Goal: Find specific page/section: Find specific page/section

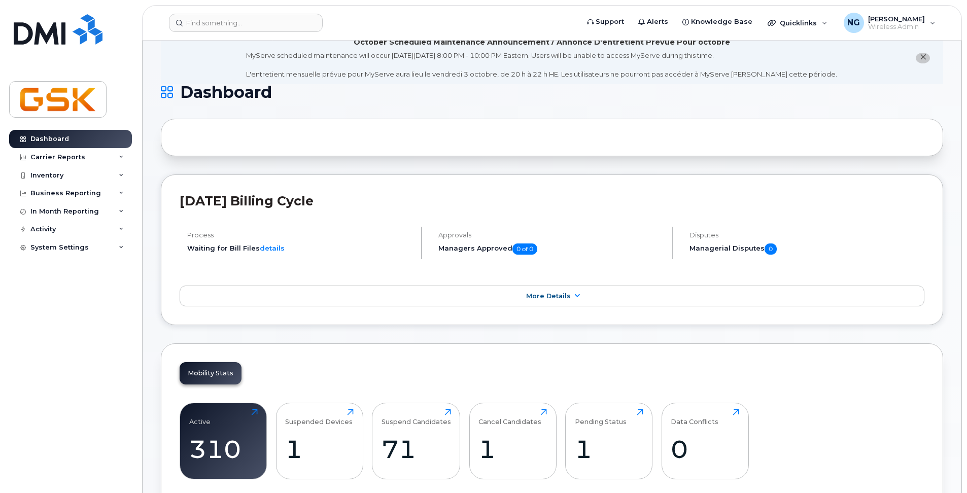
scroll to position [51, 0]
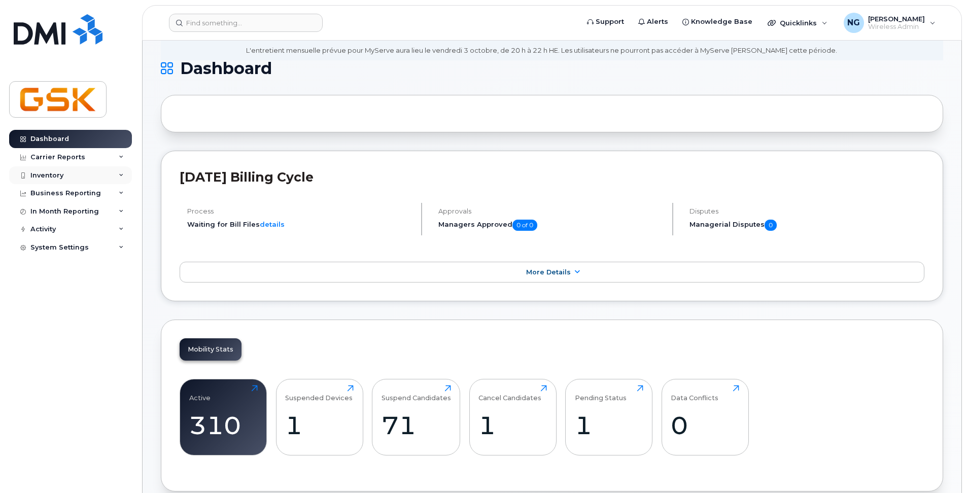
click at [56, 174] on div "Inventory" at bounding box center [46, 175] width 33 height 8
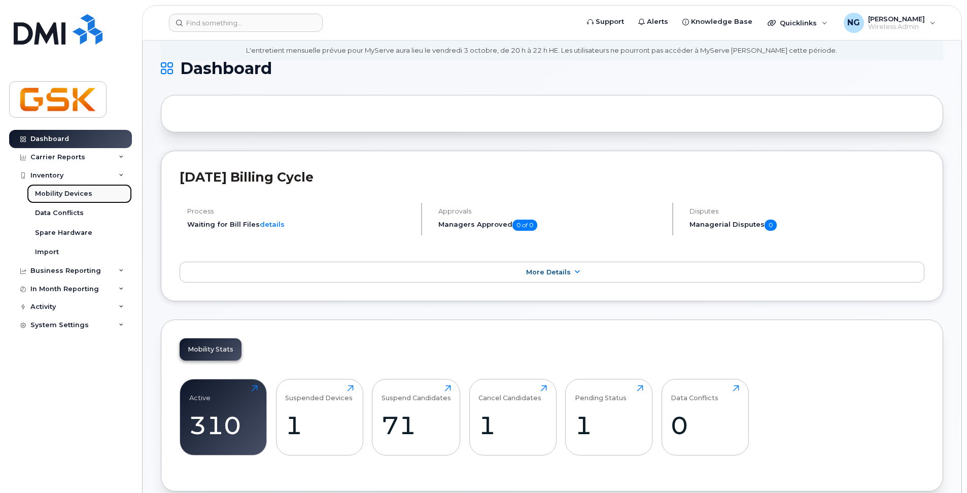
click at [76, 193] on div "Mobility Devices" at bounding box center [63, 193] width 57 height 9
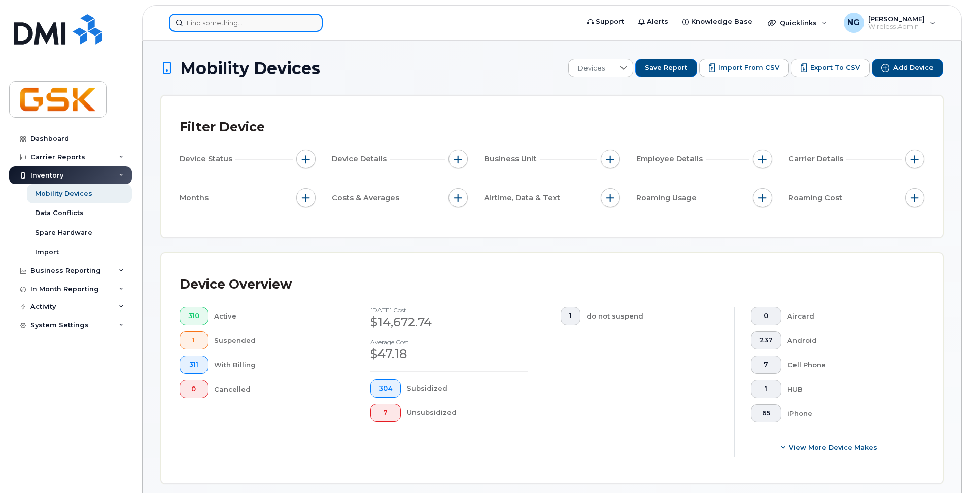
click at [264, 19] on input at bounding box center [246, 23] width 154 height 18
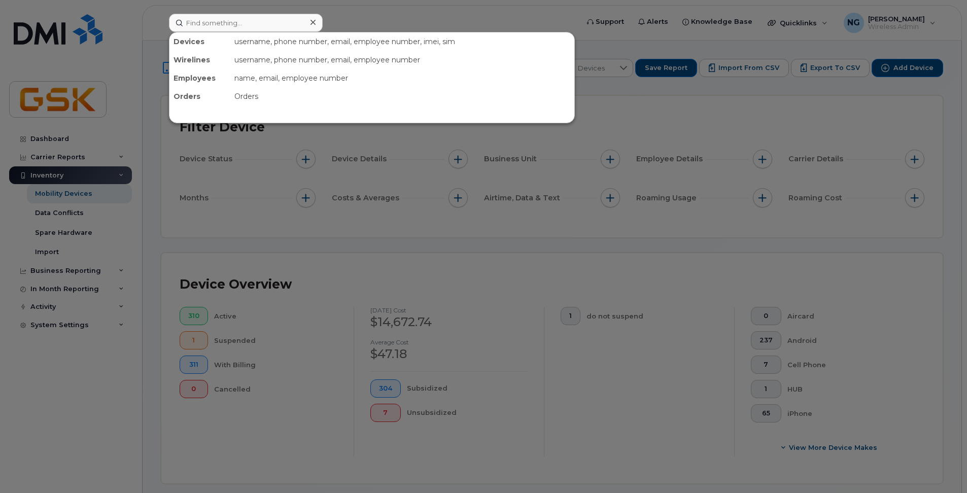
click at [79, 193] on div at bounding box center [483, 246] width 967 height 493
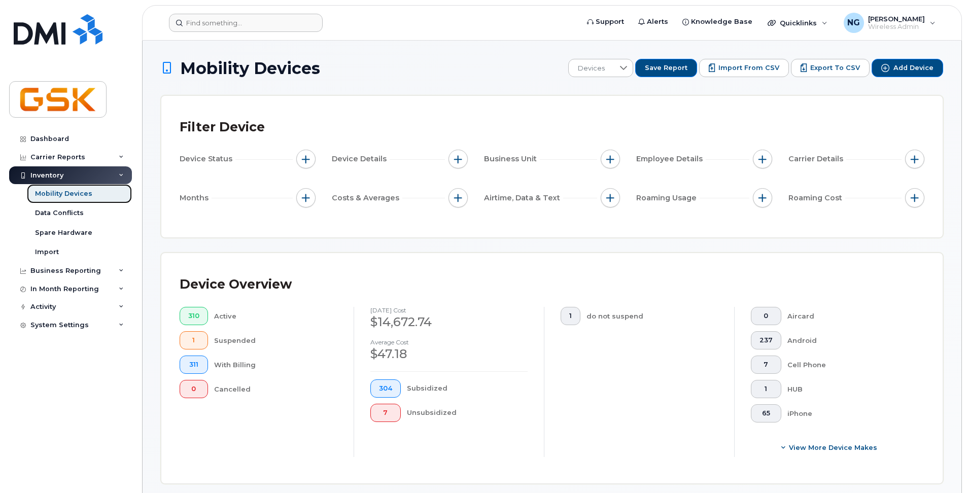
click at [79, 193] on div "Mobility Devices" at bounding box center [63, 193] width 57 height 9
click at [65, 197] on div "Mobility Devices" at bounding box center [63, 193] width 57 height 9
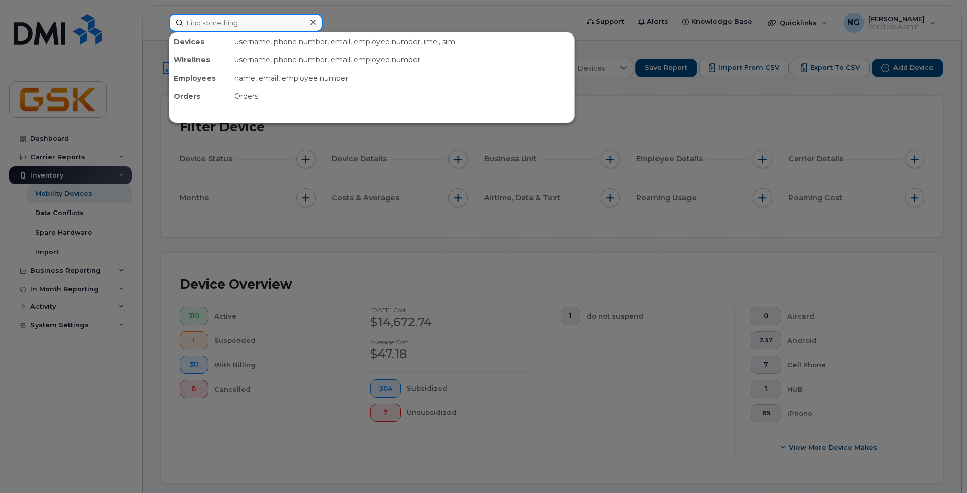
click at [217, 28] on input at bounding box center [246, 23] width 154 height 18
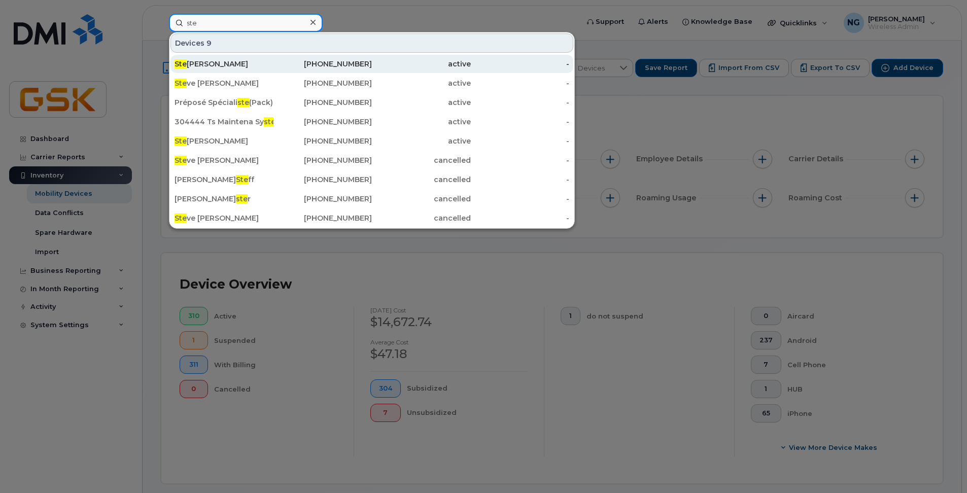
type input "ste"
click at [213, 60] on div "Ste eve Hill" at bounding box center [224, 64] width 99 height 10
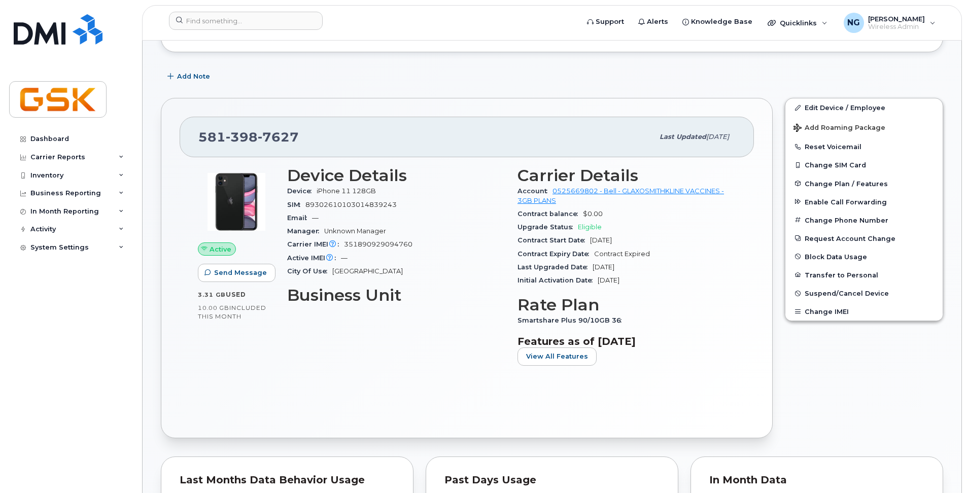
scroll to position [203, 0]
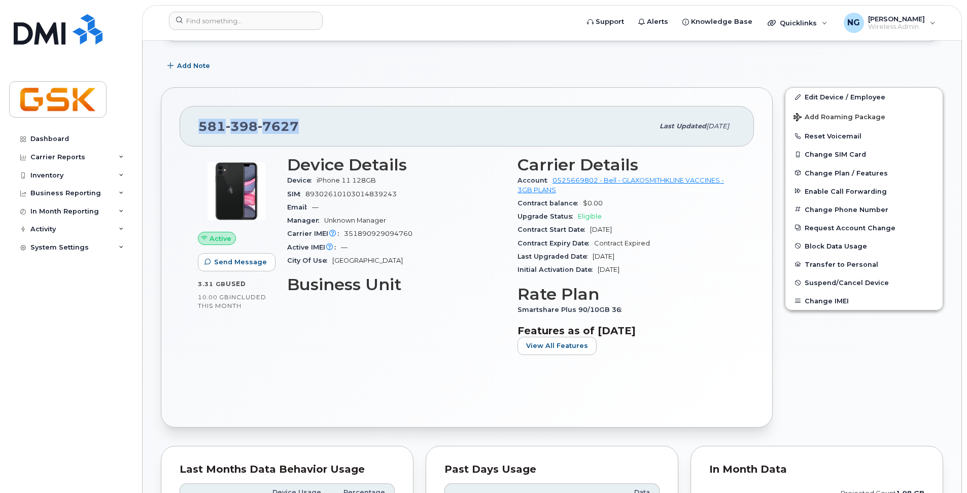
drag, startPoint x: 325, startPoint y: 119, endPoint x: 195, endPoint y: 122, distance: 130.4
click at [195, 122] on div "581 398 7627 Last updated Oct 01, 2025" at bounding box center [467, 126] width 574 height 41
copy span "581 398 7627"
click at [302, 126] on div "581 398 7627" at bounding box center [425, 126] width 455 height 21
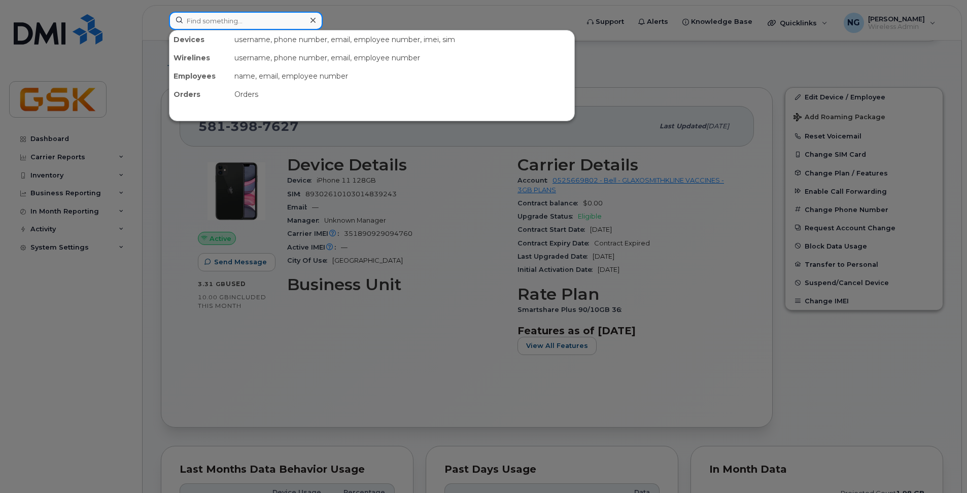
click at [226, 26] on input at bounding box center [246, 21] width 154 height 18
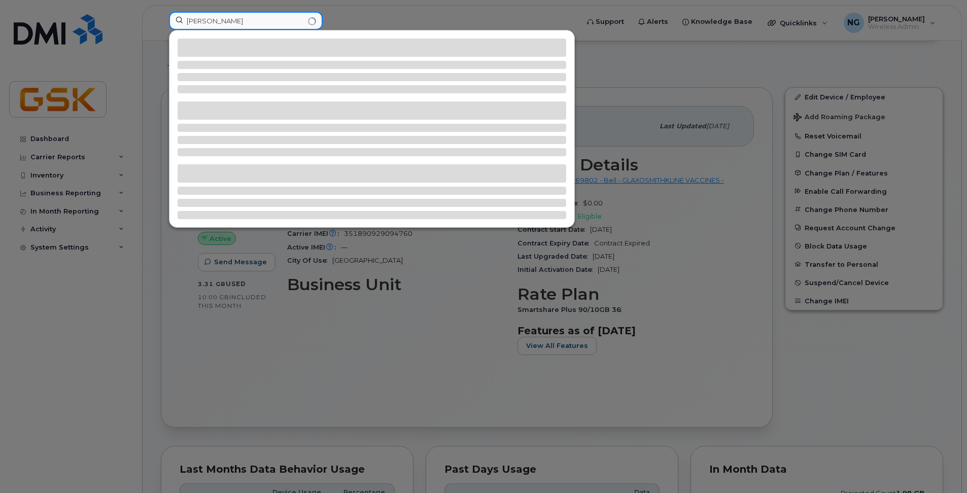
type input "Dorais"
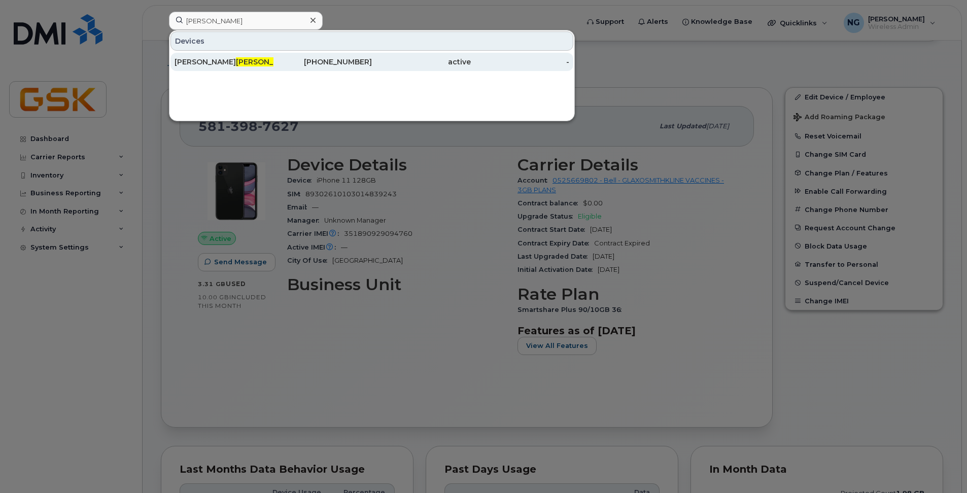
click at [235, 55] on div "Marie Christine Dorais" at bounding box center [224, 62] width 99 height 18
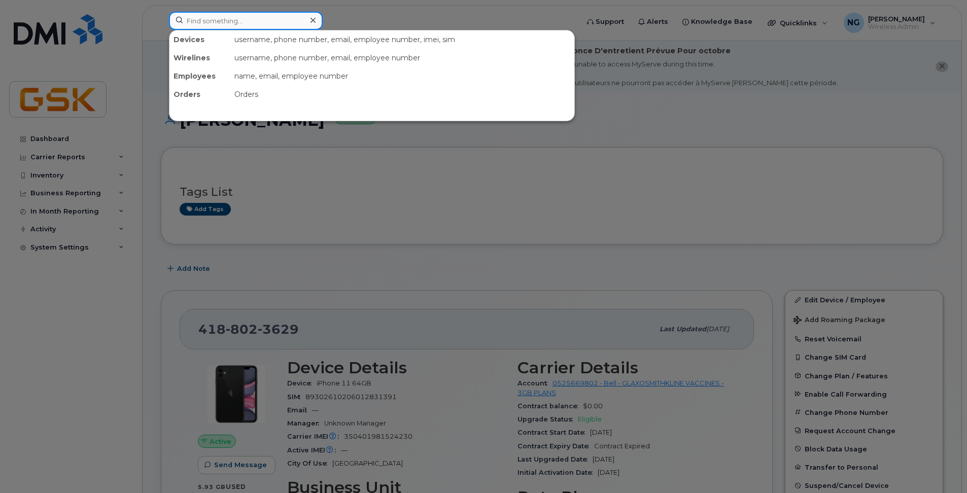
click at [235, 23] on input at bounding box center [246, 21] width 154 height 18
type input "clavet"
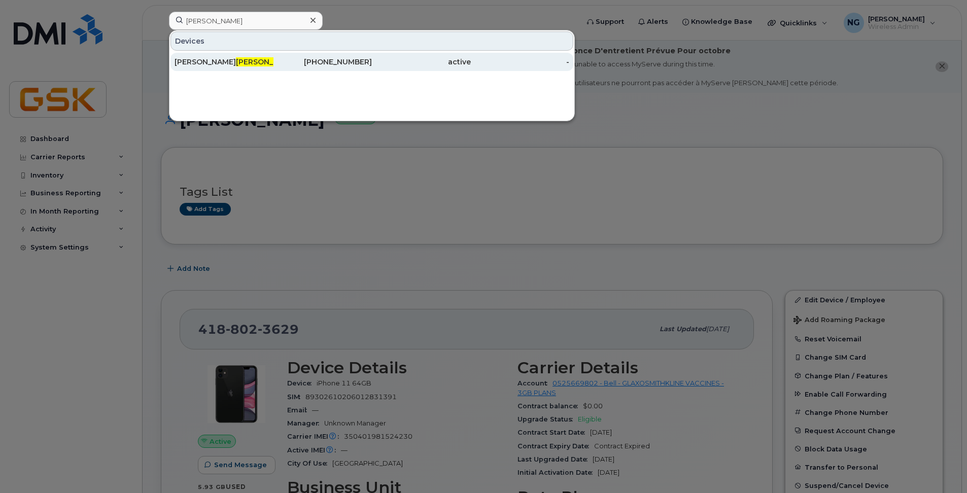
click at [236, 59] on span "Clavet" at bounding box center [266, 61] width 61 height 9
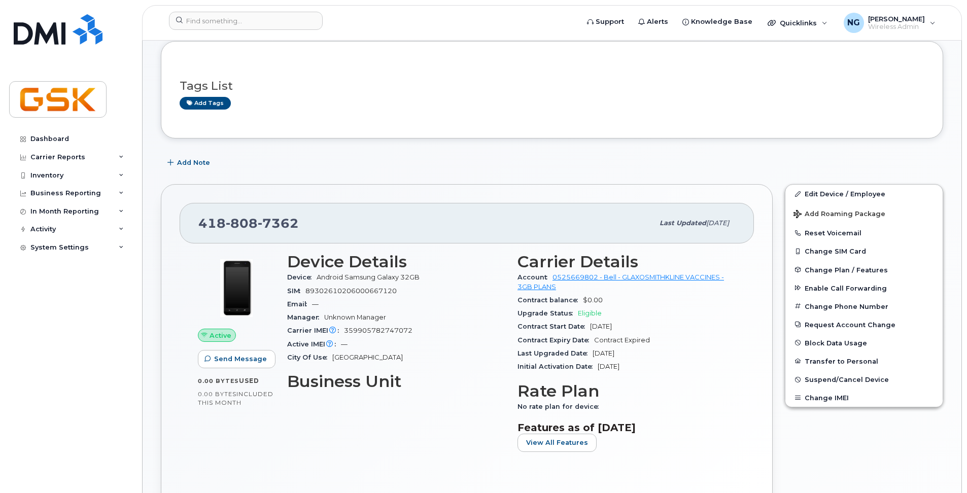
scroll to position [203, 0]
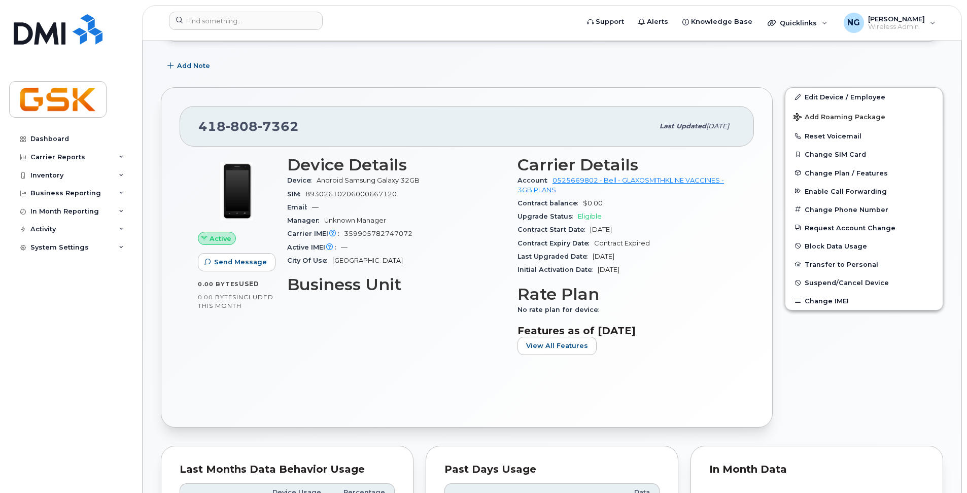
click at [266, 65] on div "Add Note" at bounding box center [552, 66] width 782 height 18
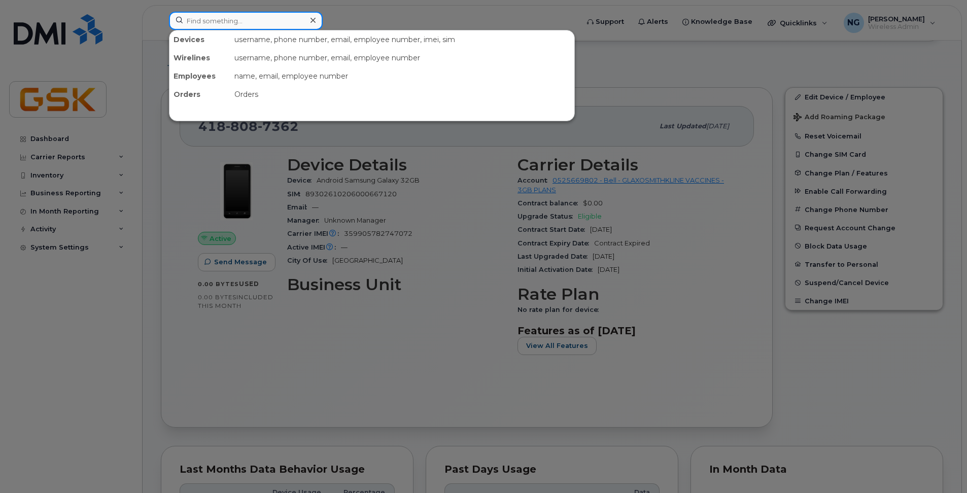
click at [244, 14] on input at bounding box center [246, 21] width 154 height 18
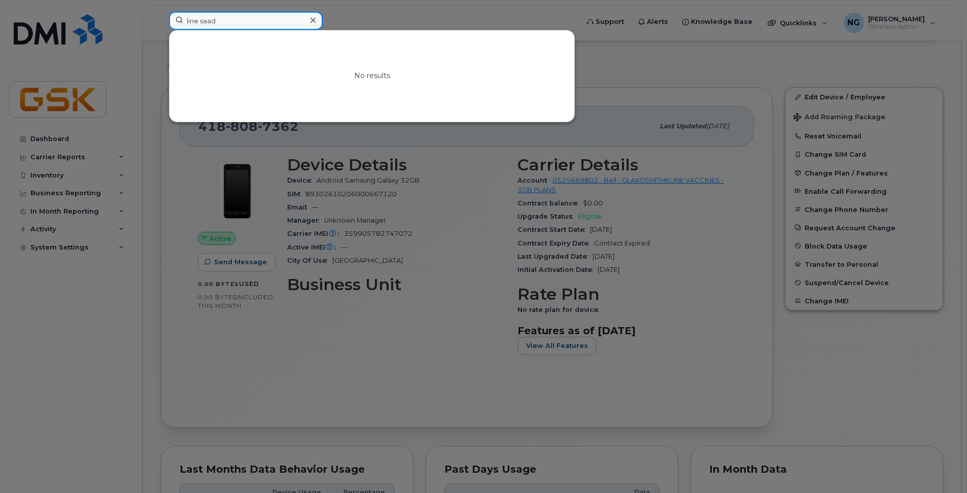
click at [244, 19] on input "line saad" at bounding box center [246, 21] width 154 height 18
drag, startPoint x: 244, startPoint y: 19, endPoint x: 228, endPoint y: 83, distance: 65.2
click at [244, 24] on input "line saad" at bounding box center [246, 21] width 154 height 18
type input "line saad"
click at [162, 185] on div at bounding box center [483, 246] width 967 height 493
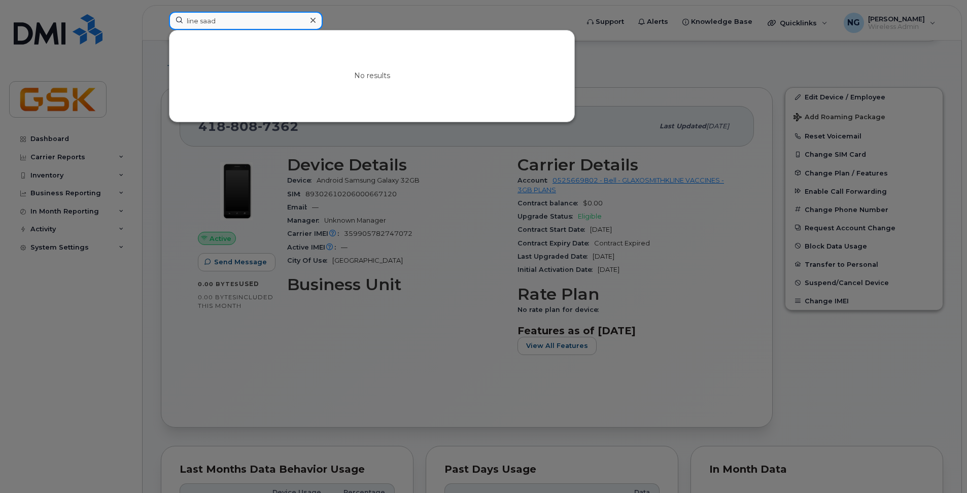
click at [223, 19] on input "line saad" at bounding box center [246, 21] width 154 height 18
click at [464, 347] on div at bounding box center [483, 246] width 967 height 493
